Goal: Find specific page/section: Find specific page/section

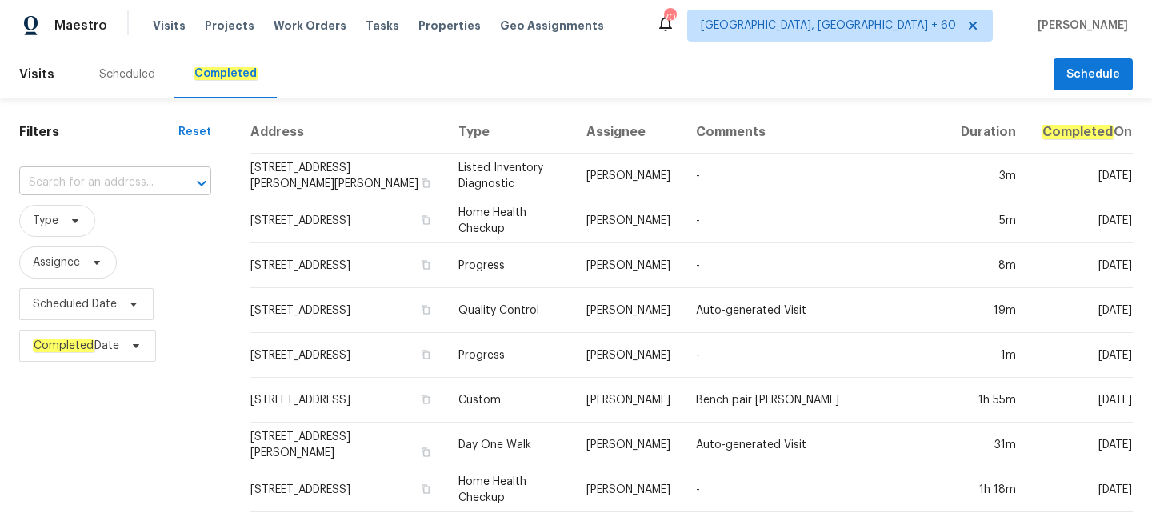
click at [139, 182] on input "text" at bounding box center [92, 182] width 147 height 25
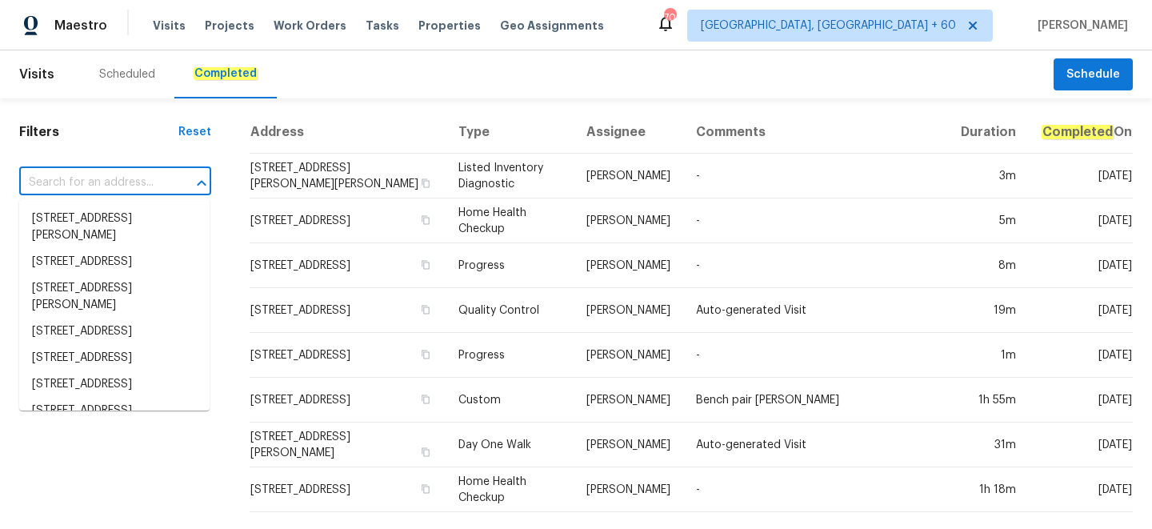
paste input "[STREET_ADDRESS]"
type input "[STREET_ADDRESS]"
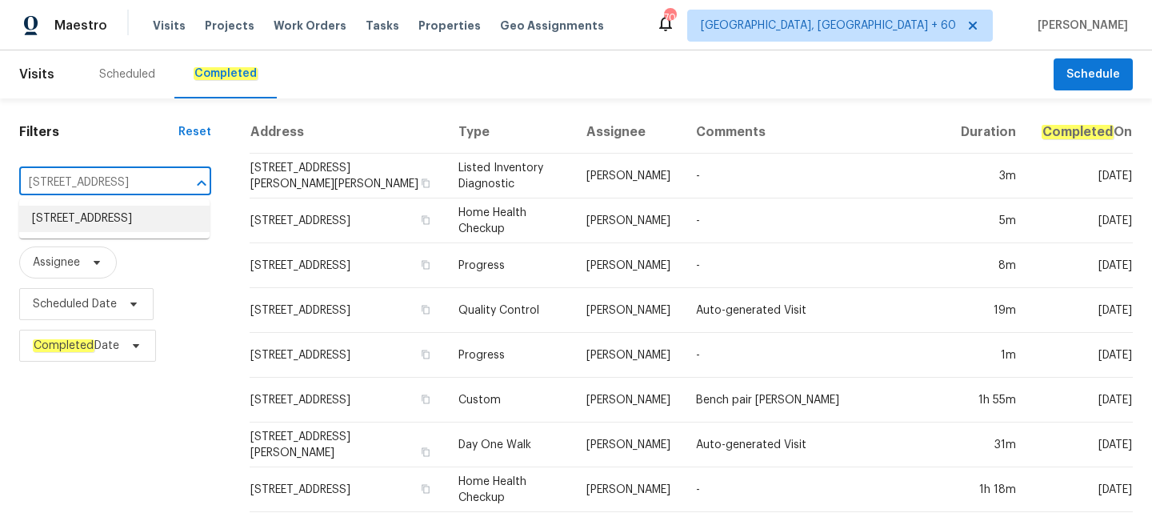
click at [130, 229] on li "[STREET_ADDRESS]" at bounding box center [114, 219] width 190 height 26
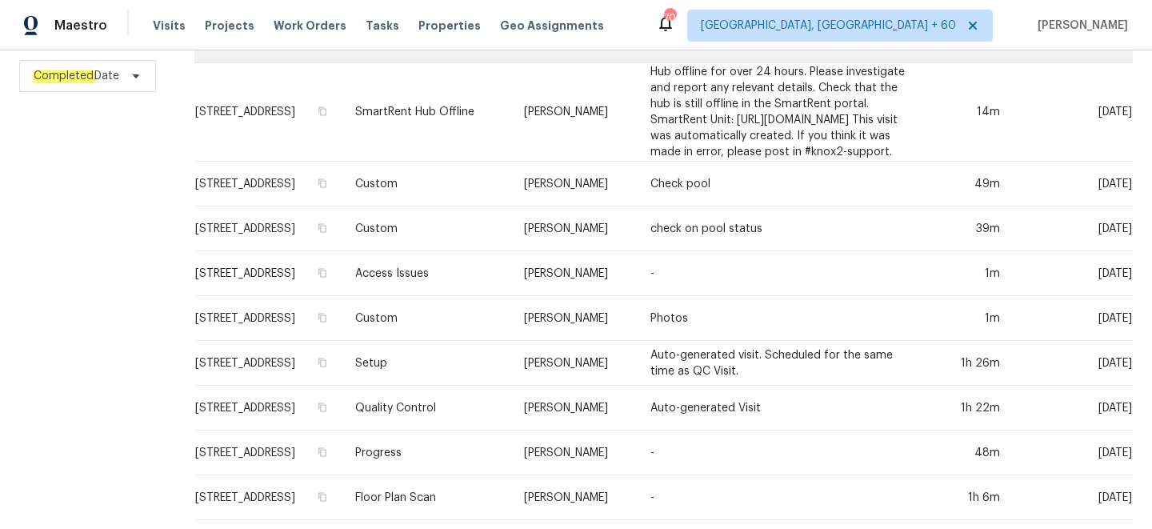
scroll to position [332, 0]
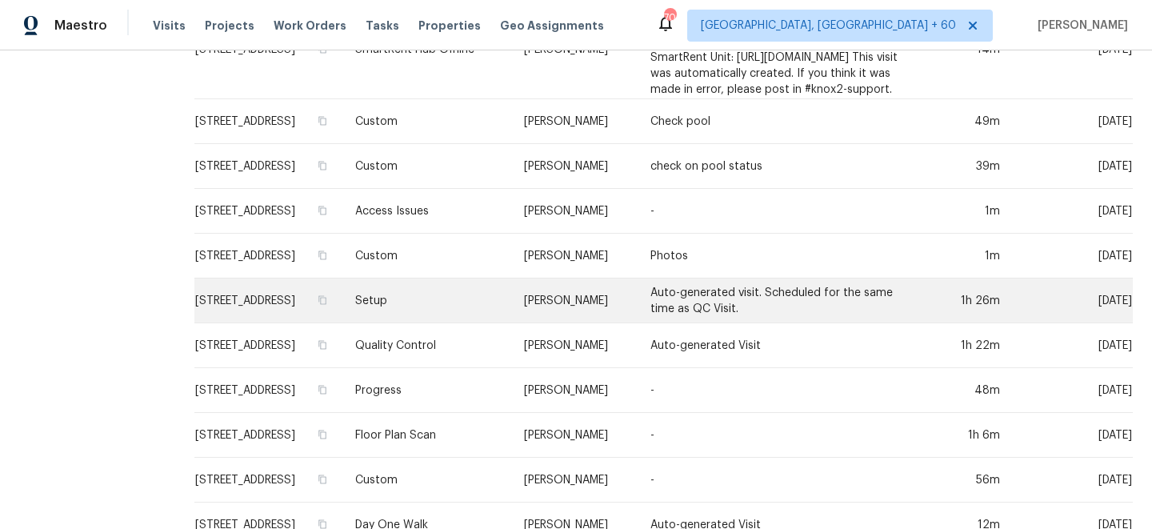
click at [453, 322] on td "Setup" at bounding box center [426, 300] width 168 height 45
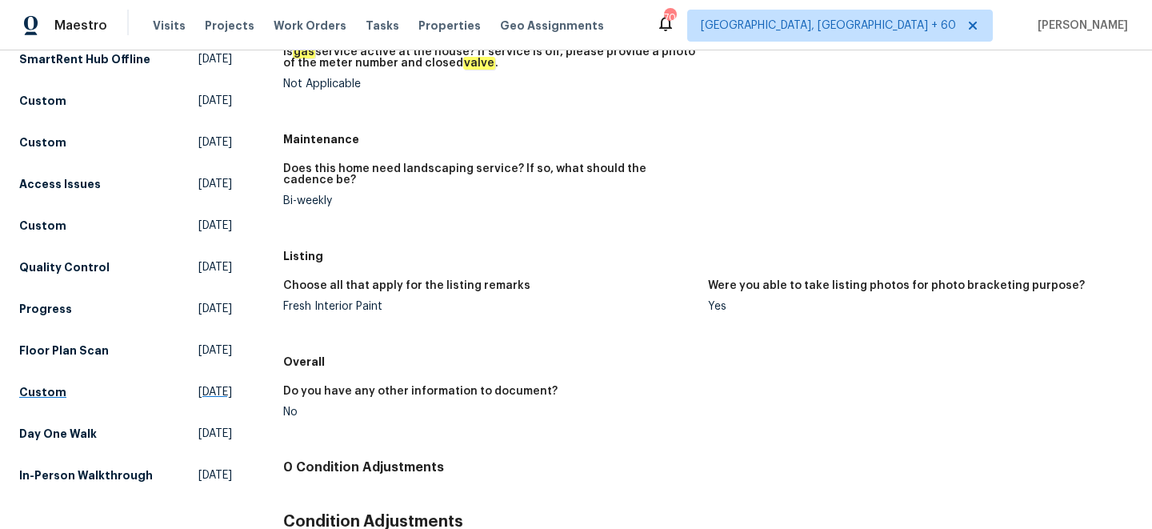
scroll to position [446, 0]
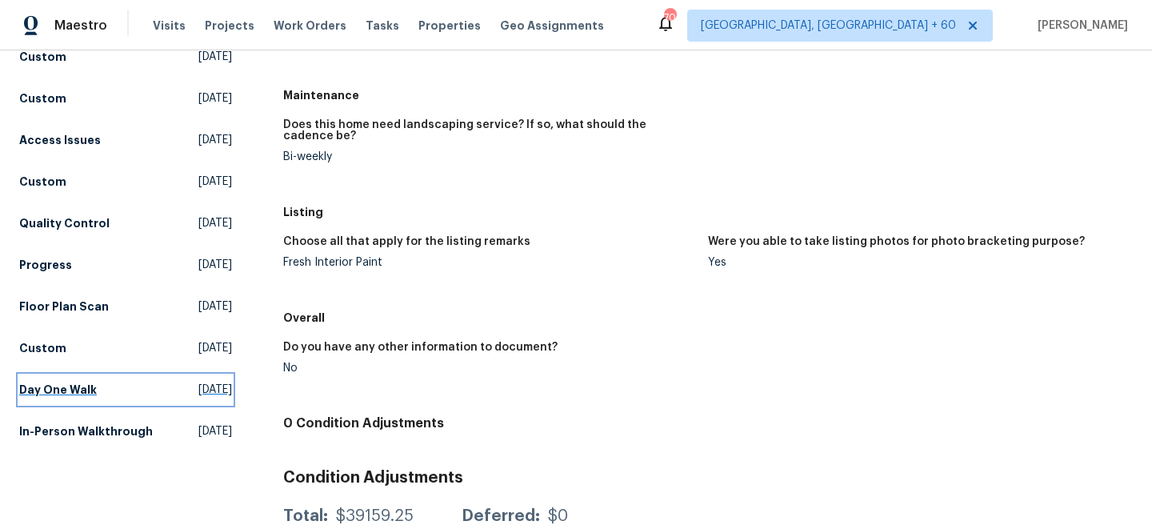
click at [70, 397] on h5 "Day One Walk" at bounding box center [58, 389] width 78 height 16
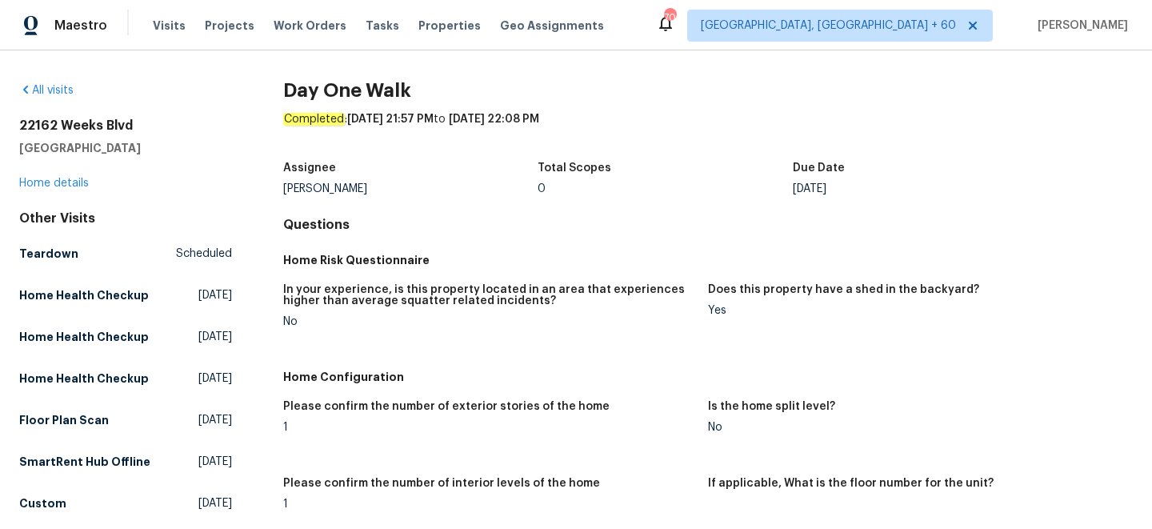
scroll to position [1384, 0]
